Goal: Transaction & Acquisition: Download file/media

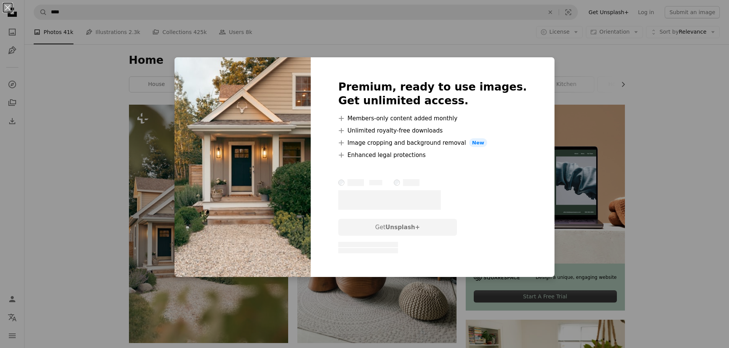
scroll to position [3138, 0]
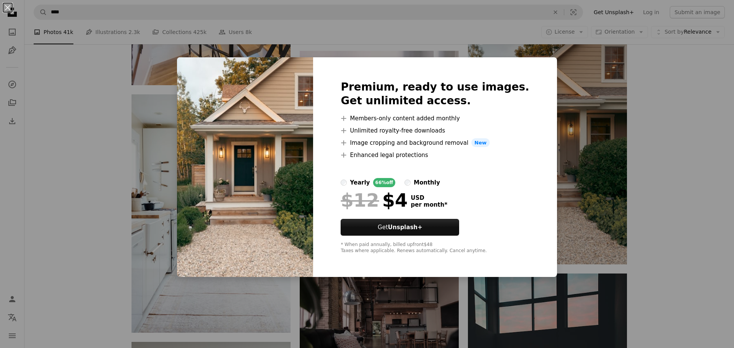
click at [591, 157] on div "An X shape Premium, ready to use images. Get unlimited access. A plus sign Memb…" at bounding box center [367, 174] width 734 height 348
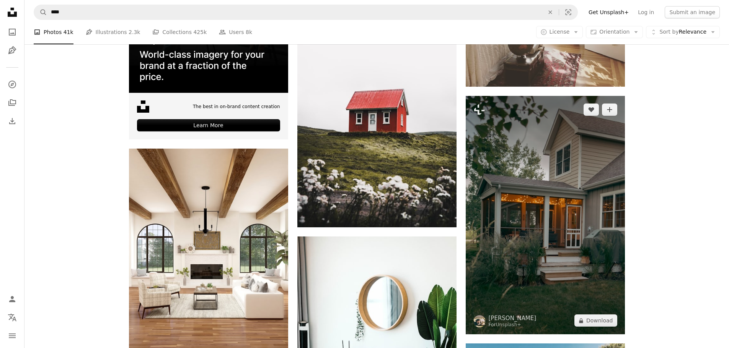
scroll to position [1532, 0]
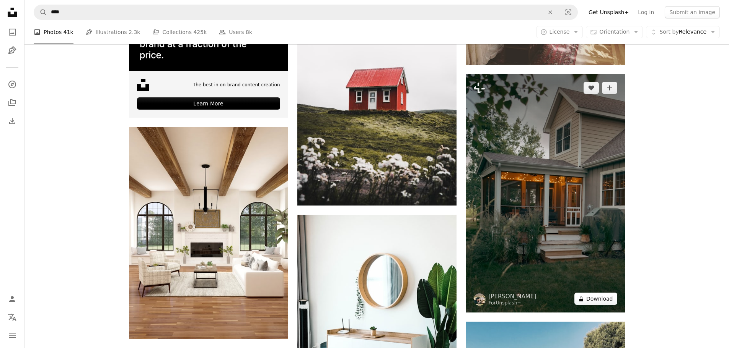
click at [587, 299] on button "A lock Download" at bounding box center [595, 299] width 43 height 12
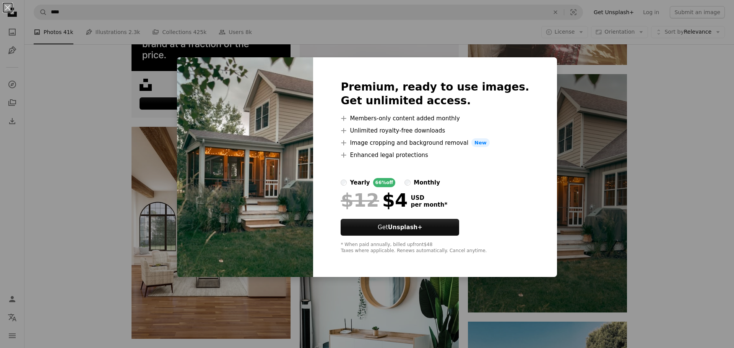
click at [559, 192] on div "An X shape Premium, ready to use images. Get unlimited access. A plus sign Memb…" at bounding box center [367, 174] width 734 height 348
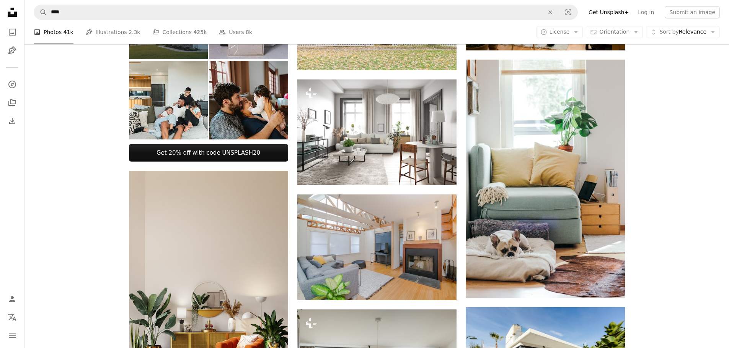
scroll to position [385, 0]
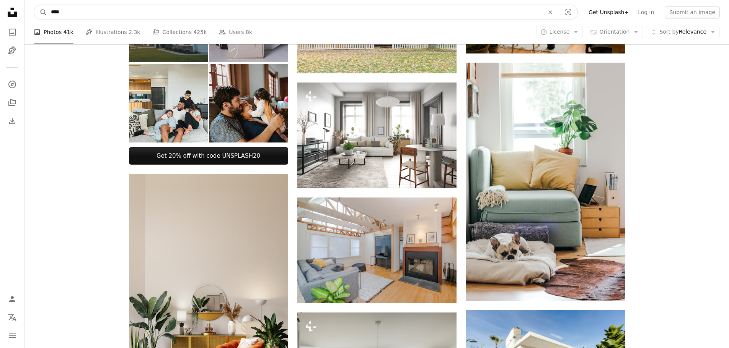
click at [184, 16] on input "****" at bounding box center [294, 12] width 495 height 15
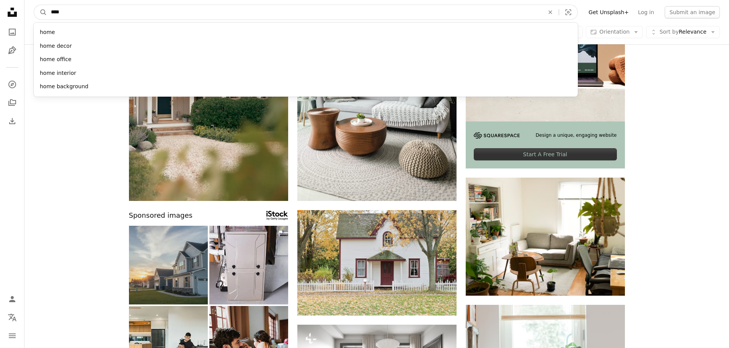
scroll to position [0, 0]
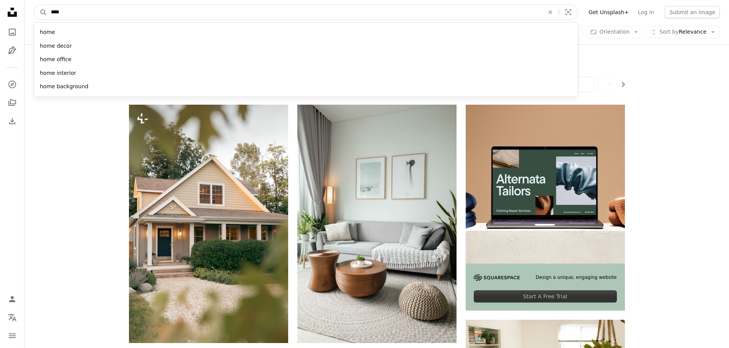
drag, startPoint x: 184, startPoint y: 16, endPoint x: 18, endPoint y: -1, distance: 166.5
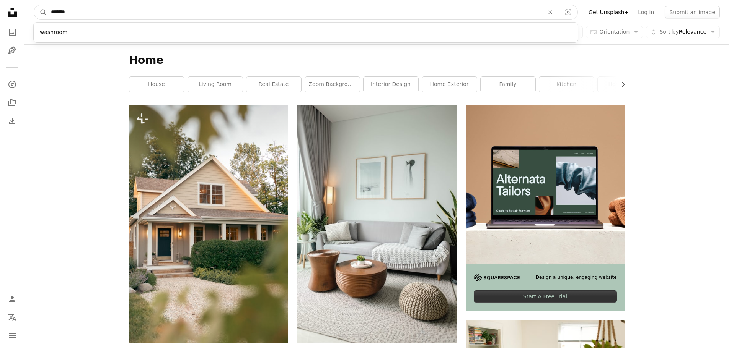
type input "********"
click button "A magnifying glass" at bounding box center [40, 12] width 13 height 15
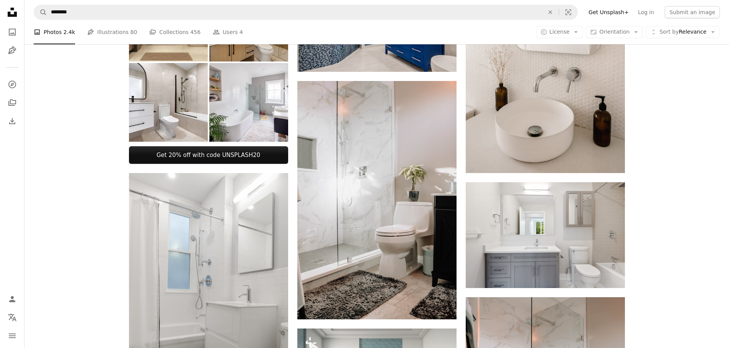
scroll to position [382, 0]
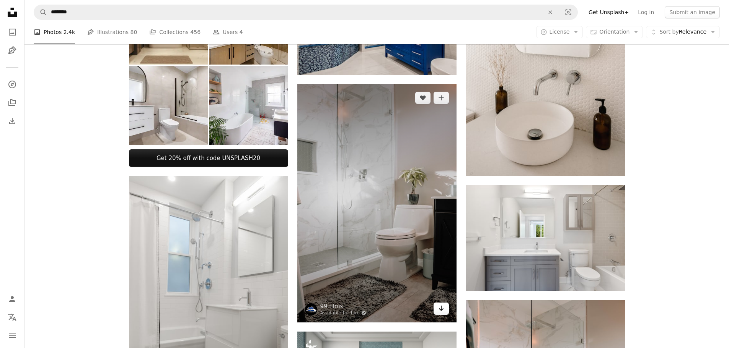
click at [442, 310] on icon "Download" at bounding box center [440, 308] width 5 height 5
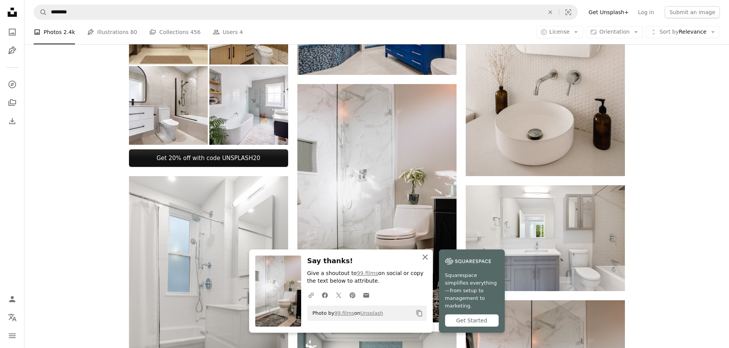
click at [427, 260] on icon "button" at bounding box center [424, 257] width 5 height 5
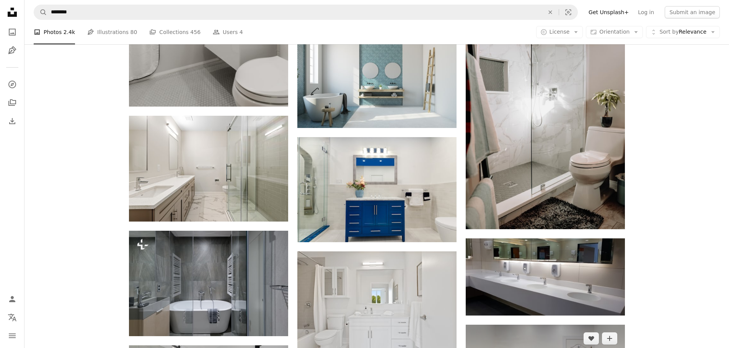
scroll to position [688, 0]
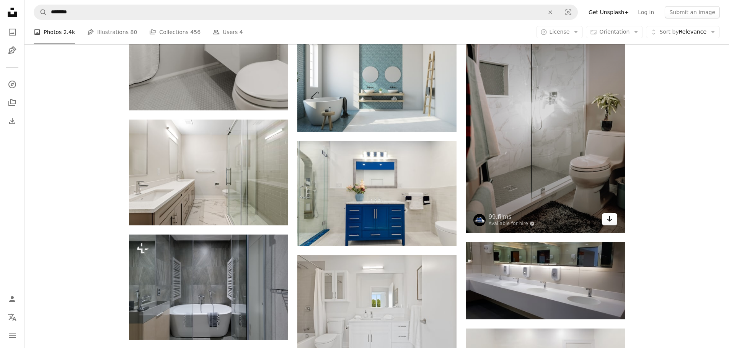
click at [612, 221] on icon "Arrow pointing down" at bounding box center [609, 219] width 6 height 9
